Goal: Task Accomplishment & Management: Complete application form

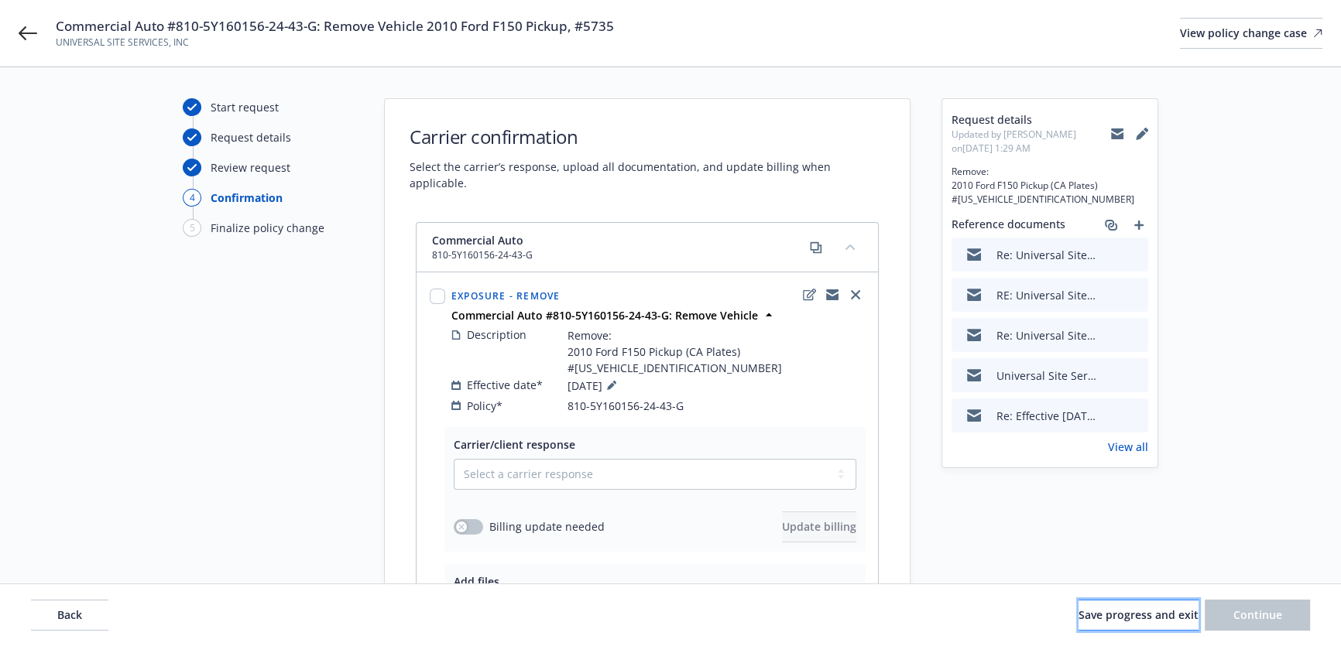
click at [1095, 611] on span "Save progress and exit" at bounding box center [1138, 615] width 120 height 15
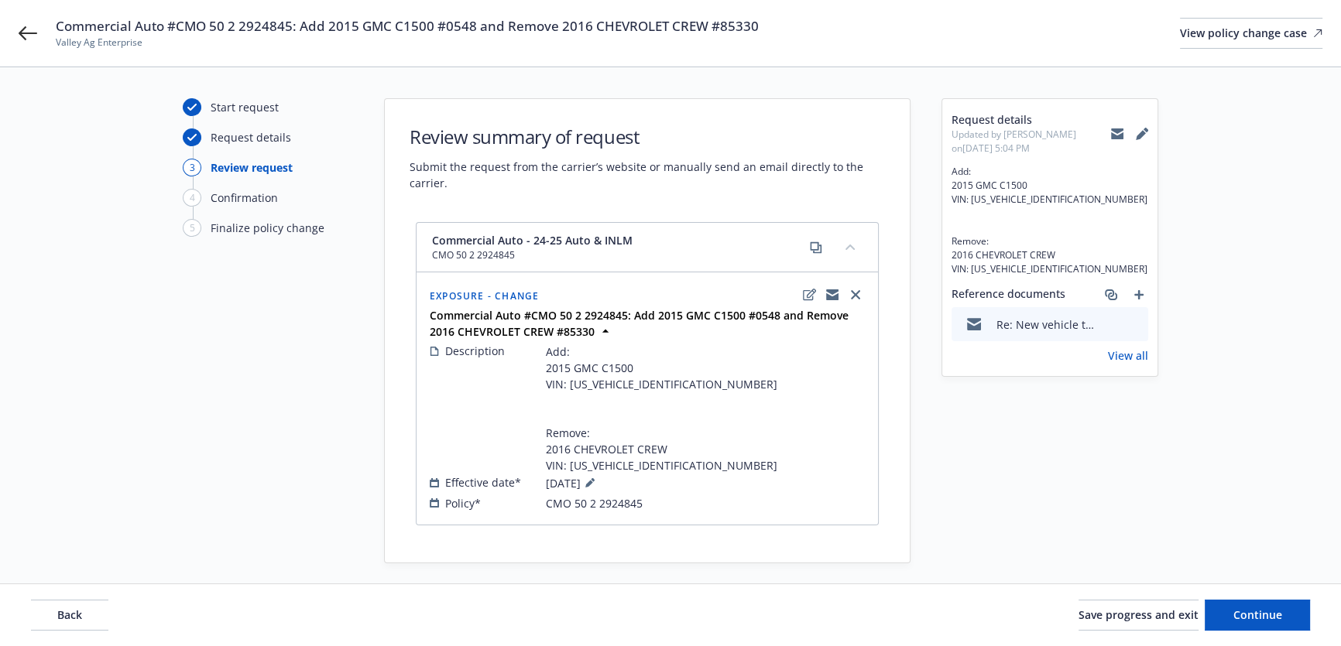
drag, startPoint x: 1146, startPoint y: 137, endPoint x: 1204, endPoint y: 595, distance: 462.0
click at [1245, 522] on div "Start request Request details 3 Review request 4 Confirmation 5 Finalize policy…" at bounding box center [670, 330] width 1303 height 465
click at [1149, 622] on span "Save progress and exit" at bounding box center [1138, 615] width 120 height 15
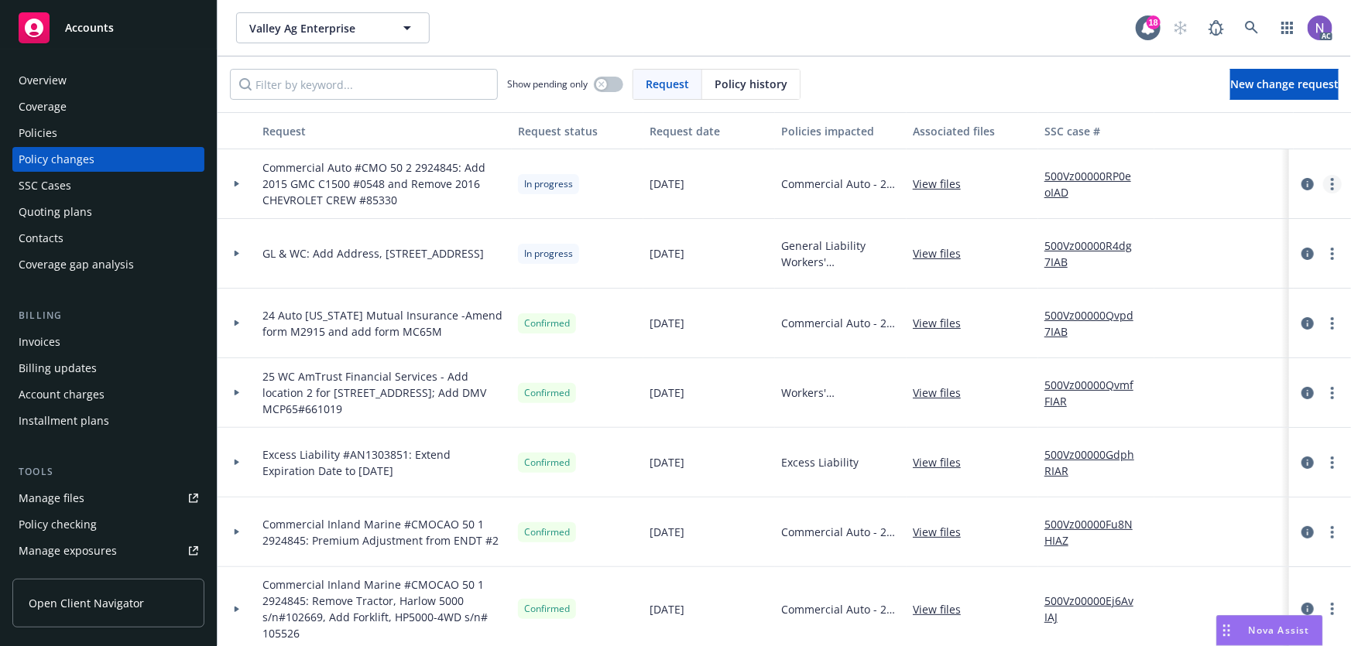
click at [1323, 180] on link "more" at bounding box center [1332, 184] width 19 height 19
click at [1197, 301] on link "Resume workflow" at bounding box center [1197, 308] width 265 height 31
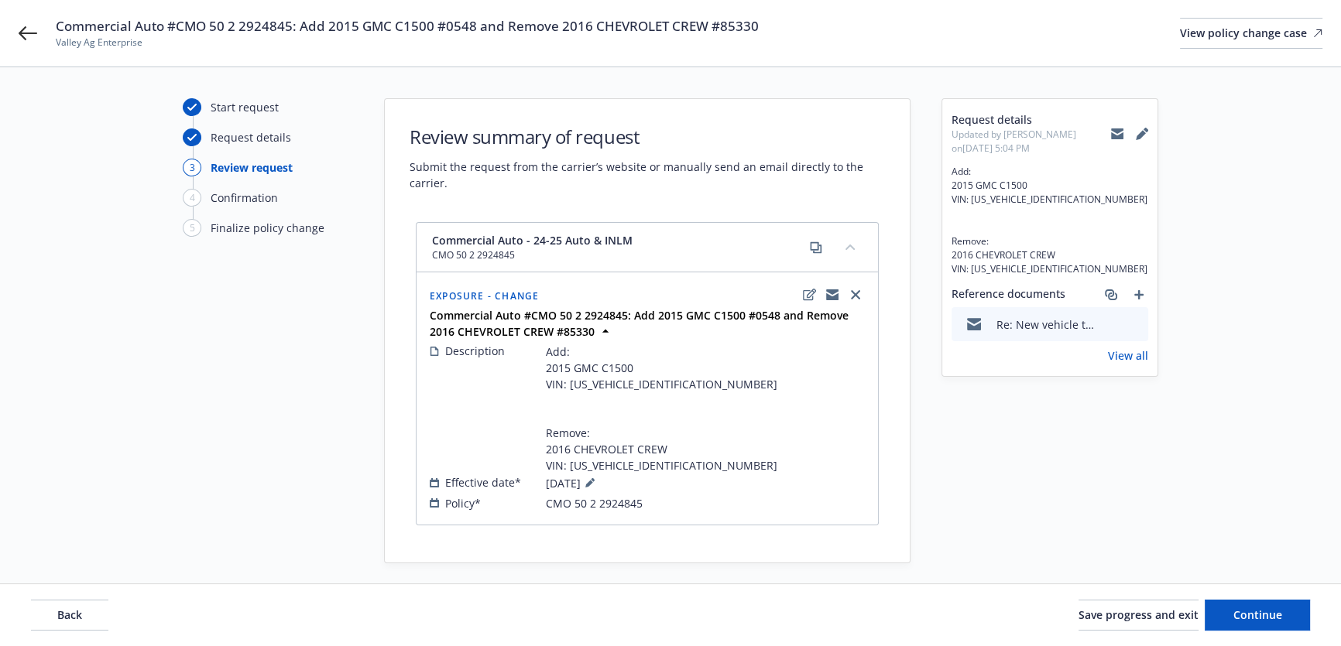
click at [1135, 325] on icon "preview file" at bounding box center [1133, 323] width 14 height 11
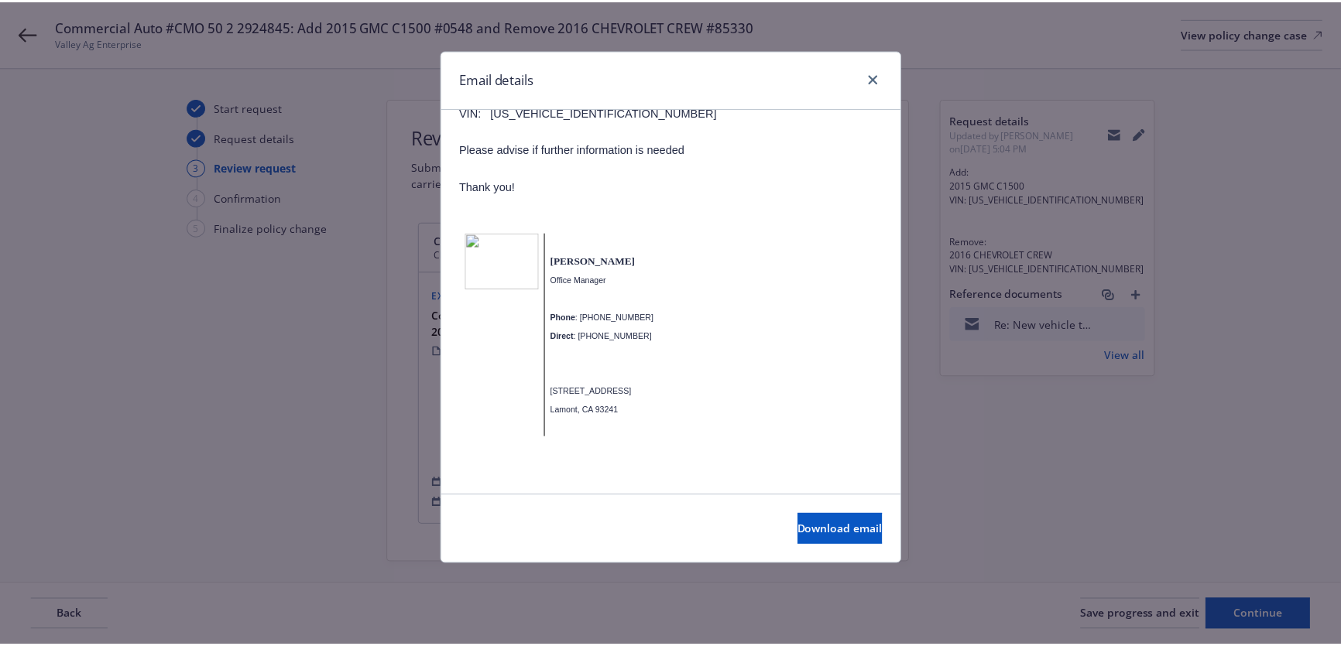
scroll to position [847, 0]
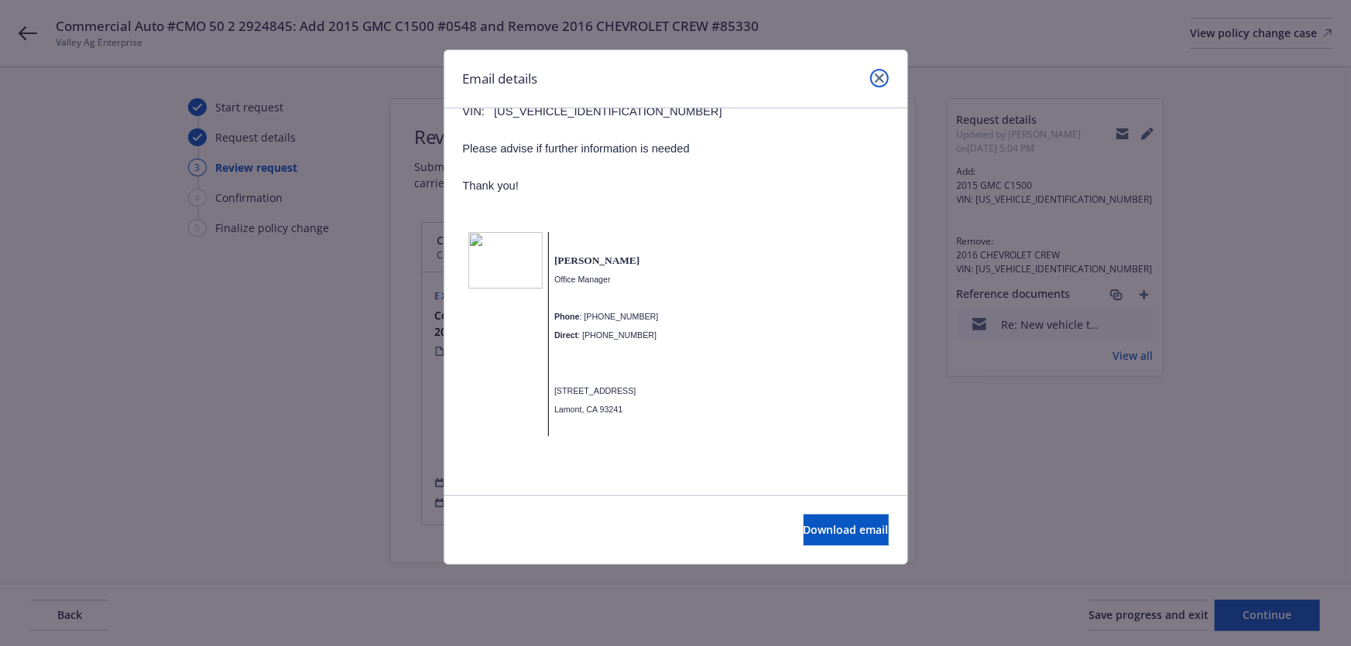
click at [879, 71] on link "close" at bounding box center [879, 78] width 19 height 19
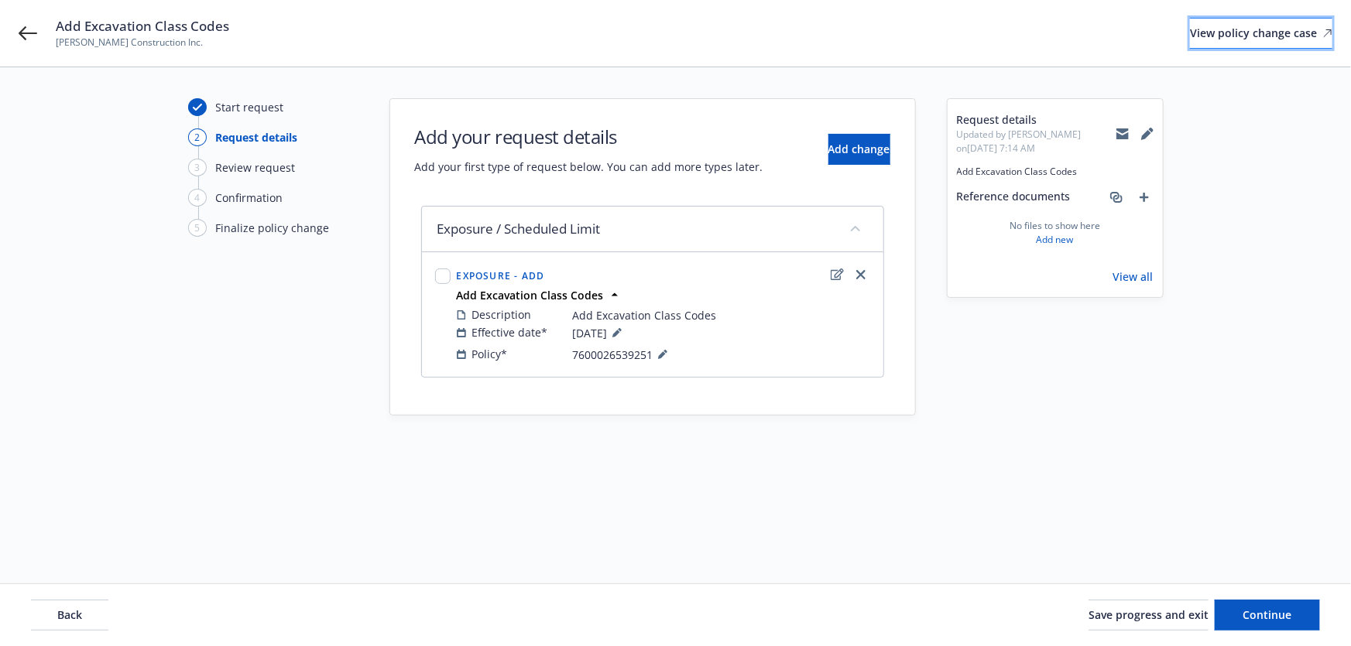
click at [1190, 37] on div "View policy change case" at bounding box center [1261, 33] width 142 height 29
